Goal: Check status: Check status

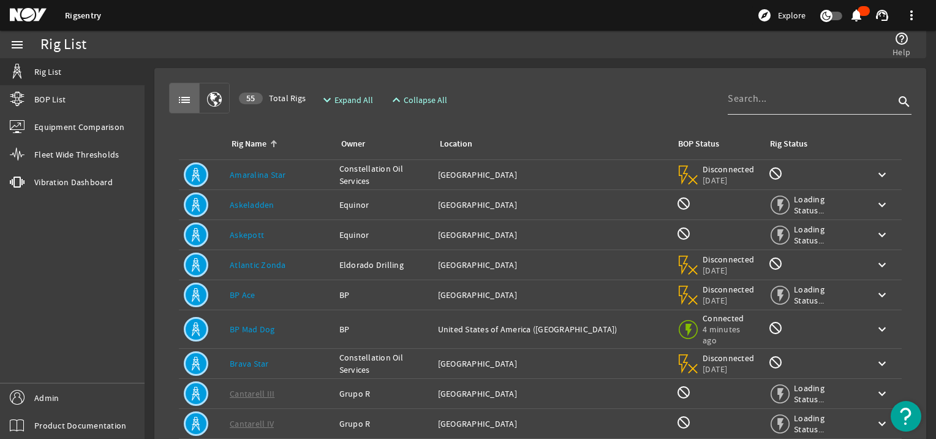
click at [759, 102] on input at bounding box center [811, 98] width 167 height 15
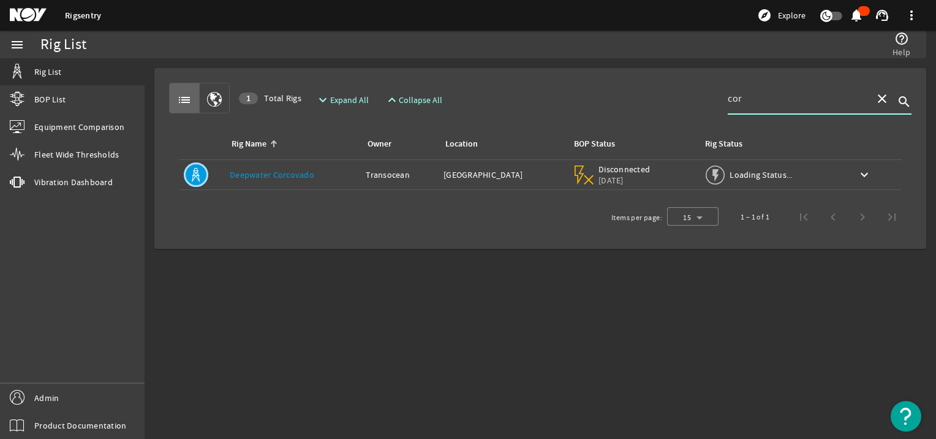
type input "cor"
click at [323, 170] on div "Rig Name: [PERSON_NAME]" at bounding box center [293, 174] width 126 height 12
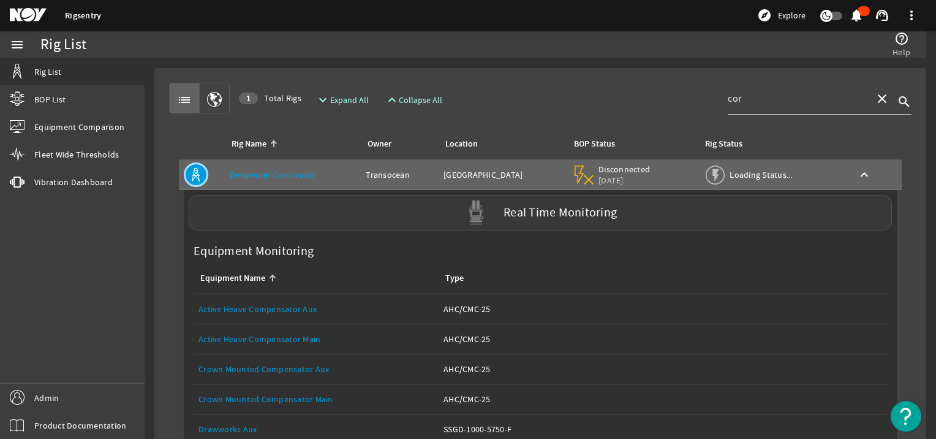
click at [494, 208] on div "Real Time Monitoring" at bounding box center [540, 213] width 703 height 36
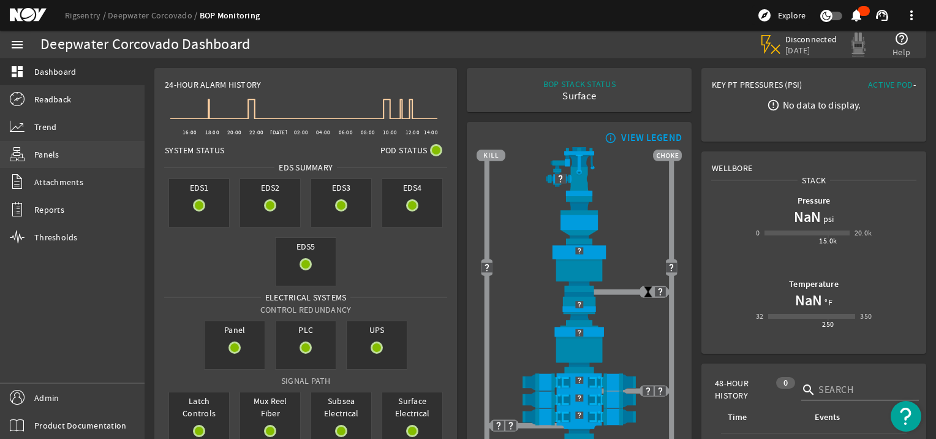
click at [83, 160] on link "Panels" at bounding box center [72, 154] width 145 height 27
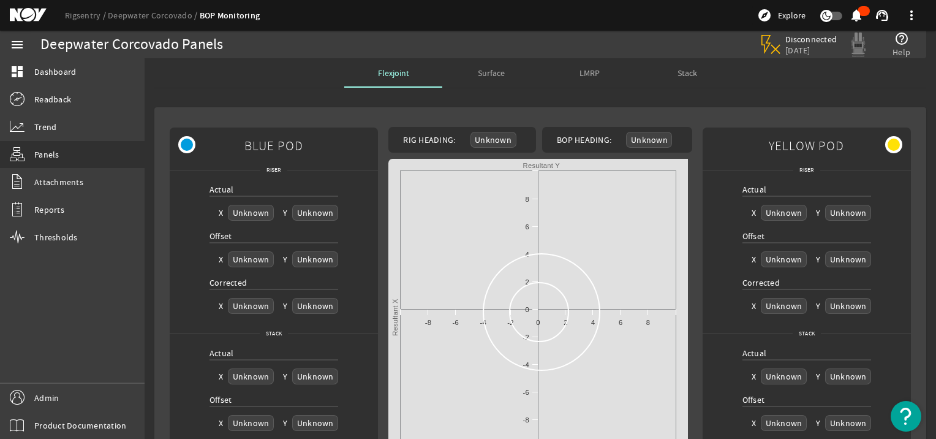
click at [493, 66] on span "Surface" at bounding box center [491, 72] width 27 height 29
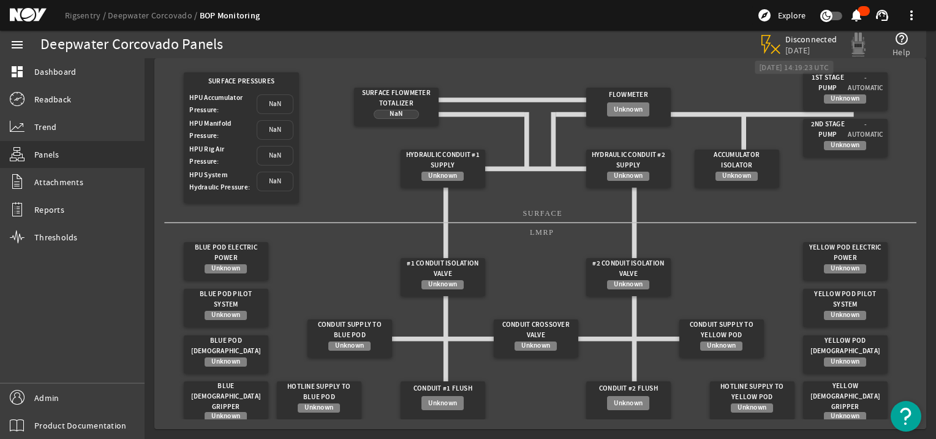
scroll to position [48, 0]
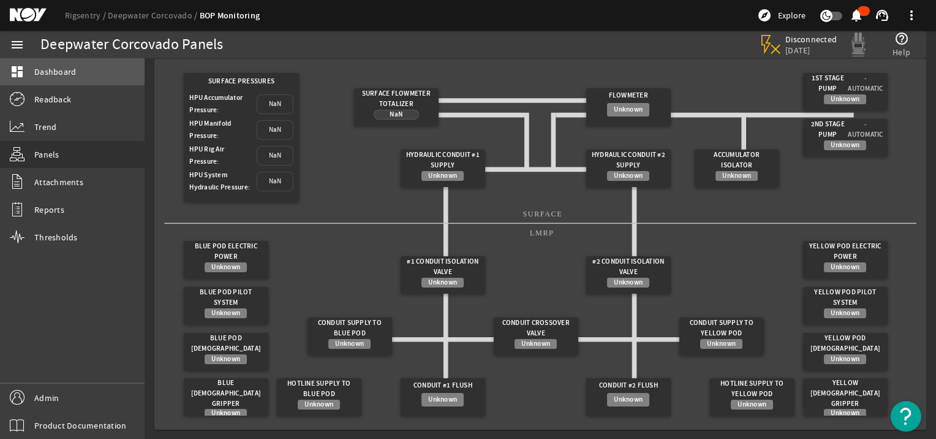
click at [60, 77] on span "Dashboard" at bounding box center [55, 72] width 42 height 12
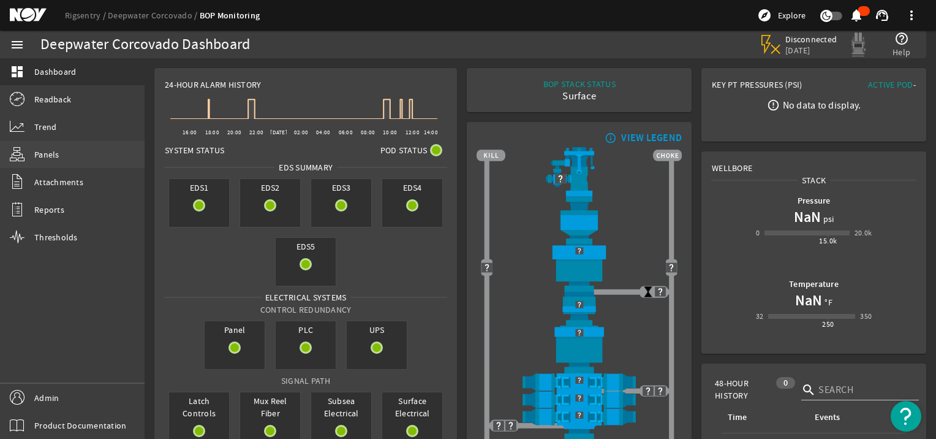
click at [50, 142] on link "Panels" at bounding box center [72, 154] width 145 height 27
